Goal: Task Accomplishment & Management: Manage account settings

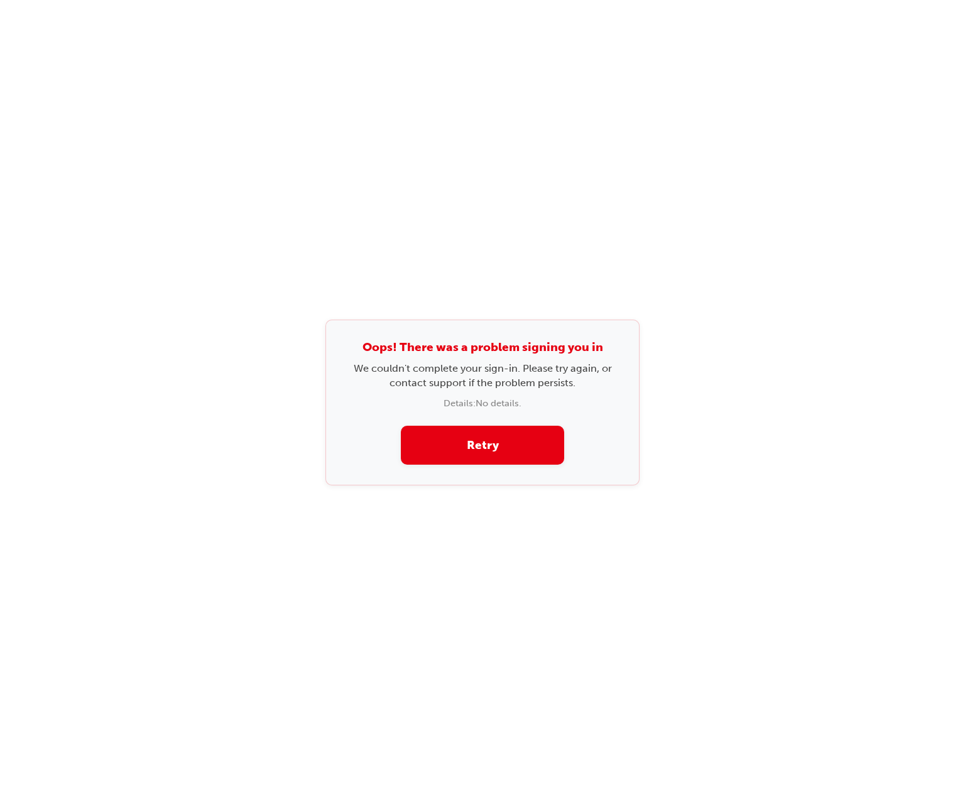
click at [471, 106] on div "Oops! There was a problem signing you in We couldn't complete your sign-in. Ple…" at bounding box center [482, 402] width 965 height 805
click at [261, 177] on div "Oops! There was a problem signing you in We couldn't complete your sign-in. Ple…" at bounding box center [482, 402] width 965 height 805
click at [724, 187] on div "Oops! There was a problem signing you in We couldn't complete your sign-in. Ple…" at bounding box center [482, 402] width 965 height 805
click at [765, 192] on div "Oops! There was a problem signing you in We couldn't complete your sign-in. Ple…" at bounding box center [482, 402] width 965 height 805
click at [526, 416] on div "Oops! There was a problem signing you in We couldn't complete your sign-in. Ple…" at bounding box center [482, 403] width 314 height 166
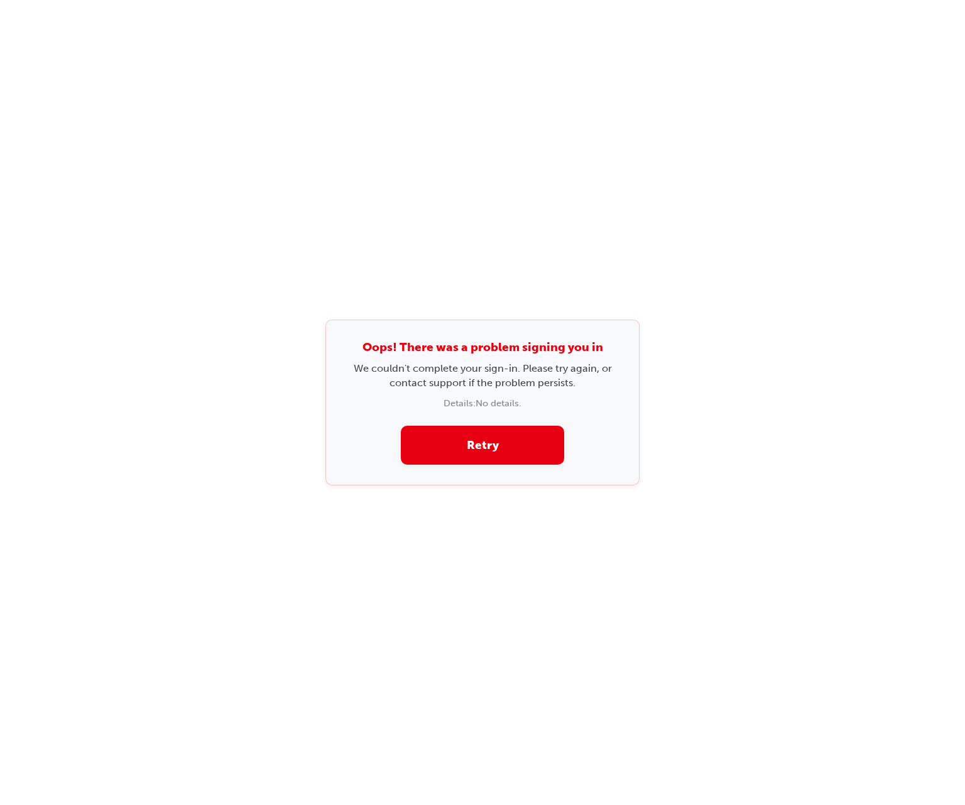
click at [528, 427] on button "Retry" at bounding box center [482, 446] width 163 height 40
click at [528, 446] on button "Retry" at bounding box center [482, 446] width 163 height 40
click at [795, 101] on div "Oops! There was a problem signing you in We couldn't complete your sign-in. Ple…" at bounding box center [482, 402] width 965 height 805
click at [685, 558] on div "Oops! There was a problem signing you in We couldn't complete your sign-in. Ple…" at bounding box center [482, 402] width 965 height 805
drag, startPoint x: 651, startPoint y: 580, endPoint x: 575, endPoint y: 508, distance: 104.8
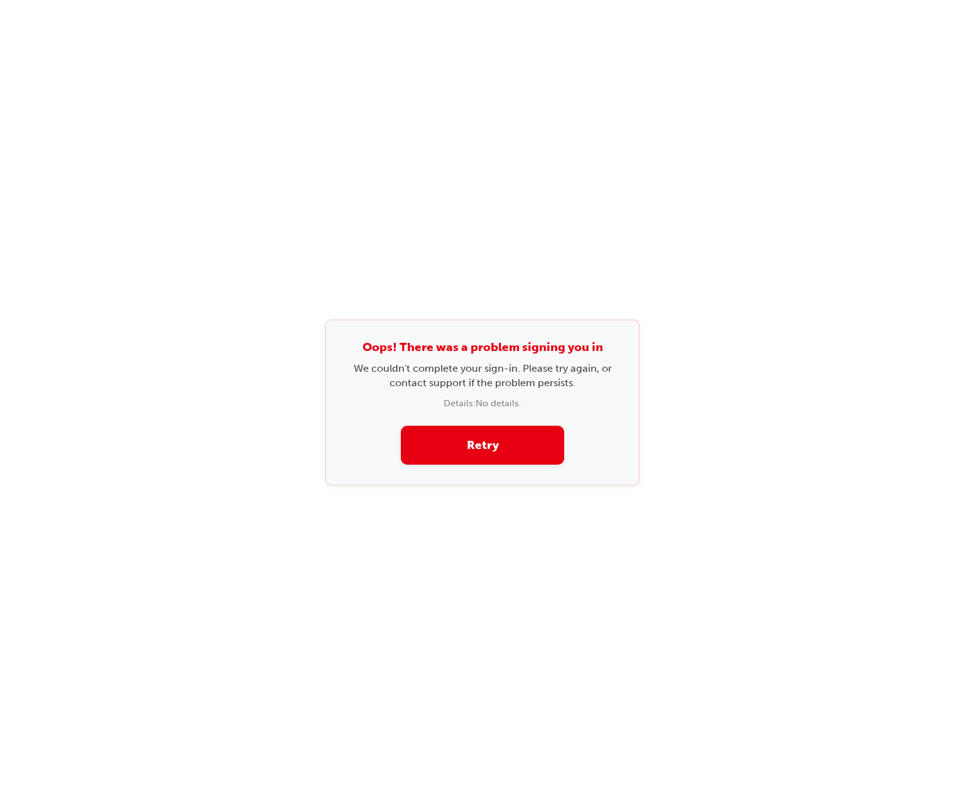
click at [651, 580] on div "Oops! There was a problem signing you in We couldn't complete your sign-in. Ple…" at bounding box center [482, 402] width 965 height 805
click at [537, 452] on button "Retry" at bounding box center [482, 446] width 163 height 40
